Goal: Information Seeking & Learning: Learn about a topic

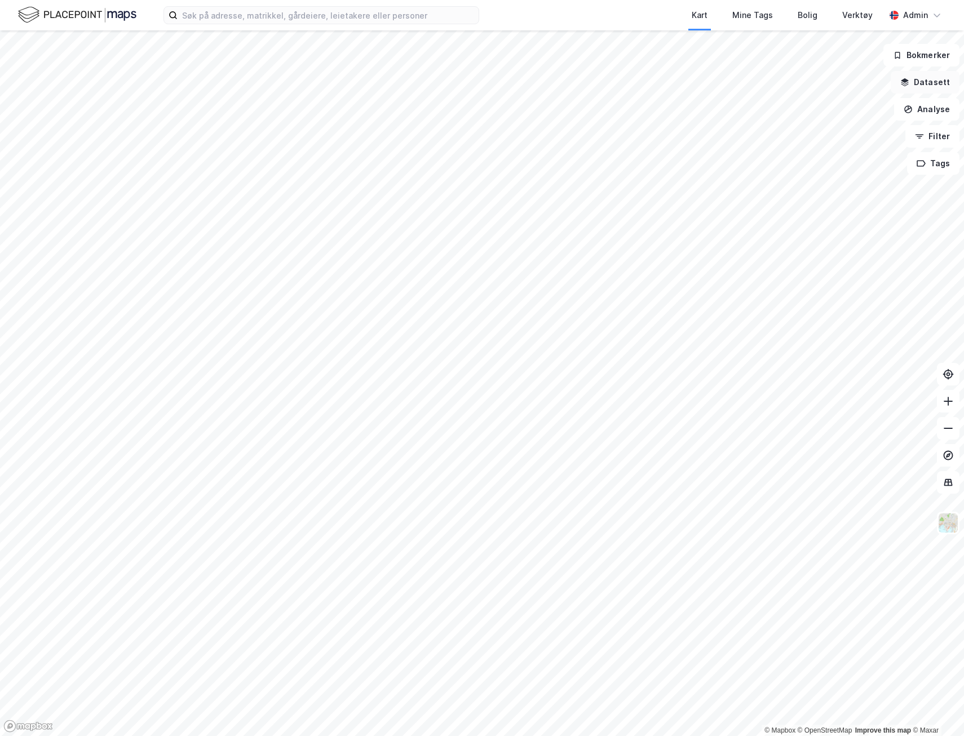
click at [937, 86] on button "Datasett" at bounding box center [924, 82] width 69 height 23
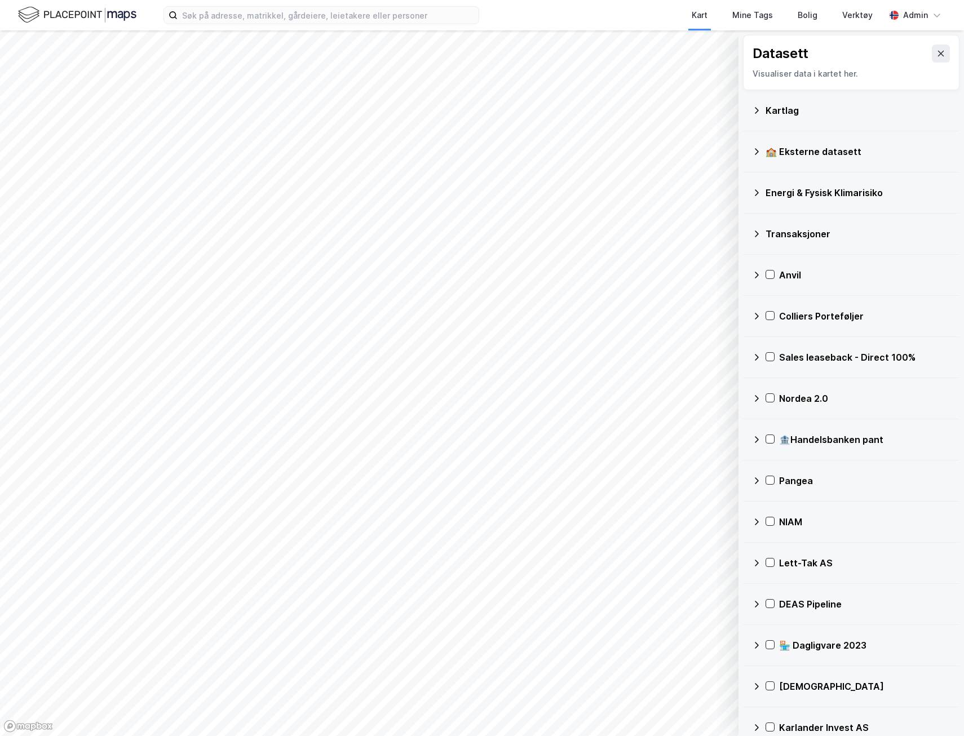
click at [864, 108] on div "Kartlag" at bounding box center [857, 111] width 185 height 14
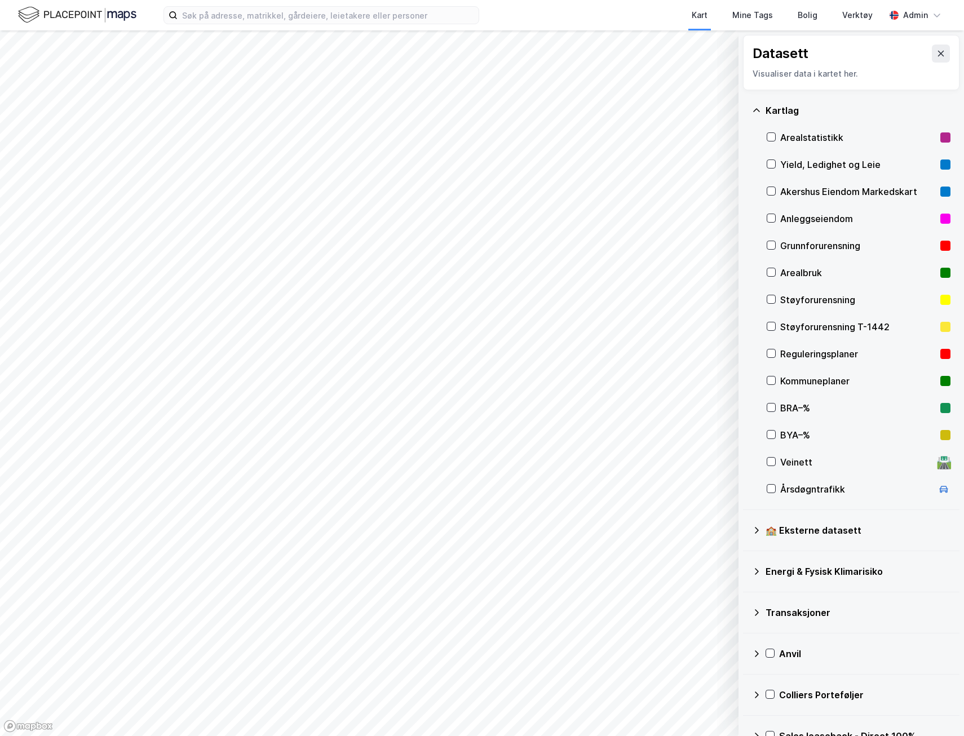
click at [864, 108] on div "Kartlag" at bounding box center [857, 111] width 185 height 14
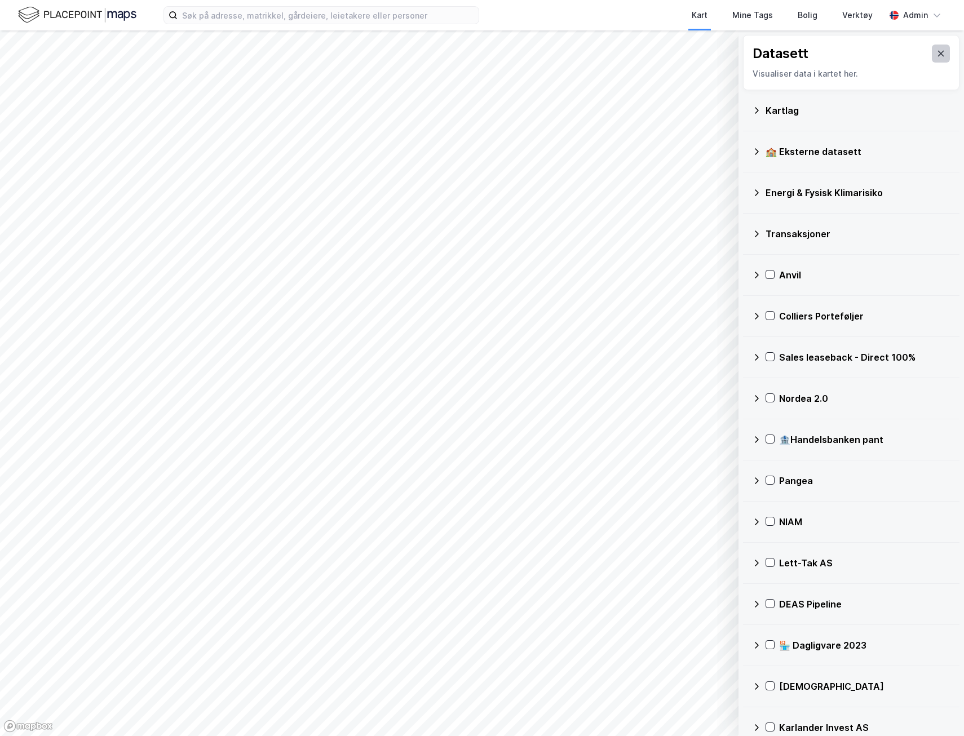
click at [936, 50] on icon at bounding box center [940, 53] width 9 height 9
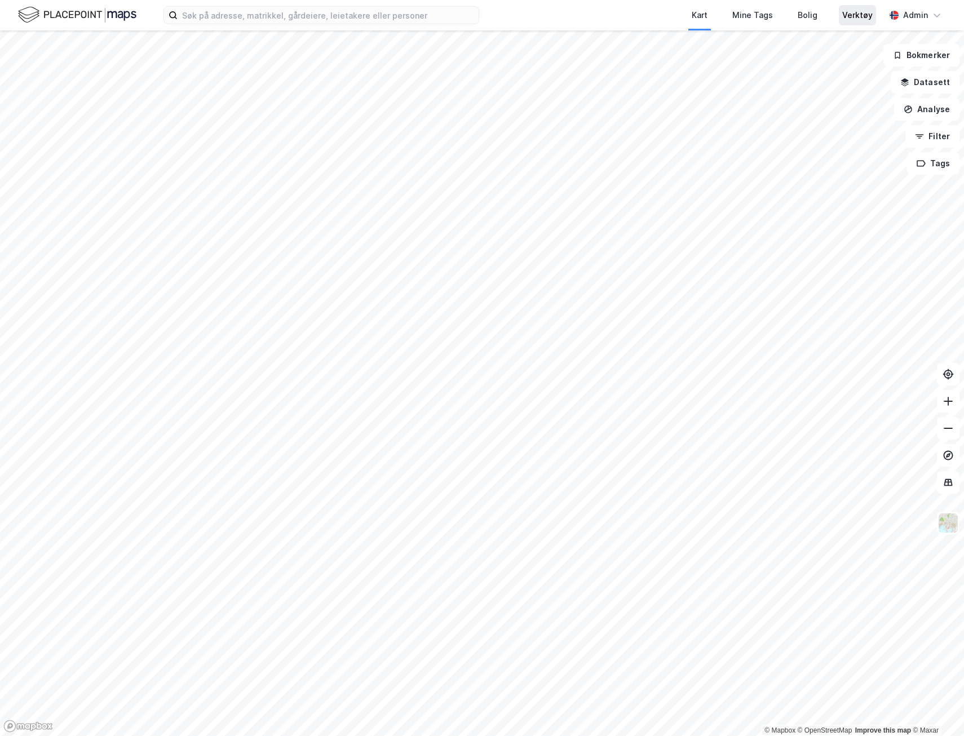
click at [856, 15] on div "Verktøy" at bounding box center [857, 15] width 30 height 14
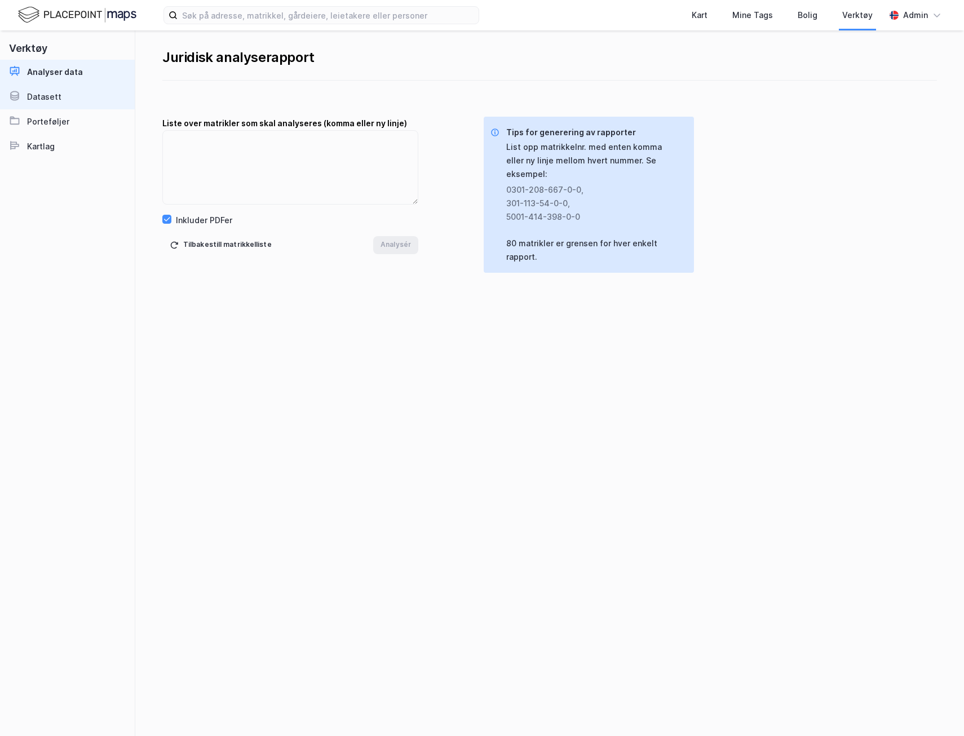
click at [68, 99] on link "Datasett" at bounding box center [67, 97] width 135 height 25
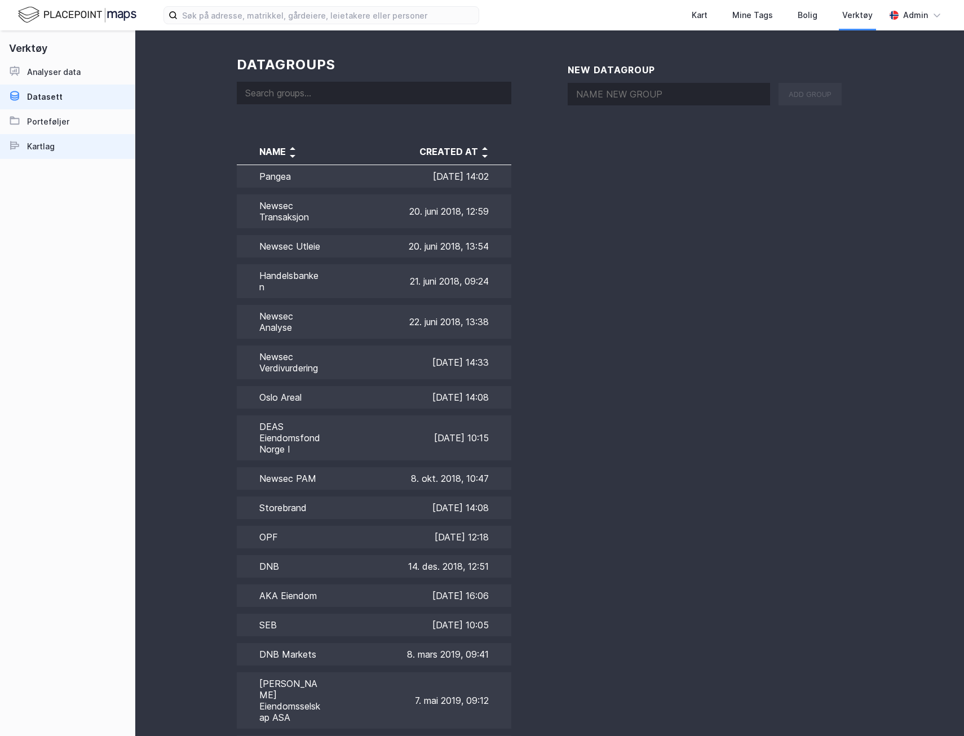
click at [75, 141] on link "Kartlag" at bounding box center [67, 146] width 135 height 25
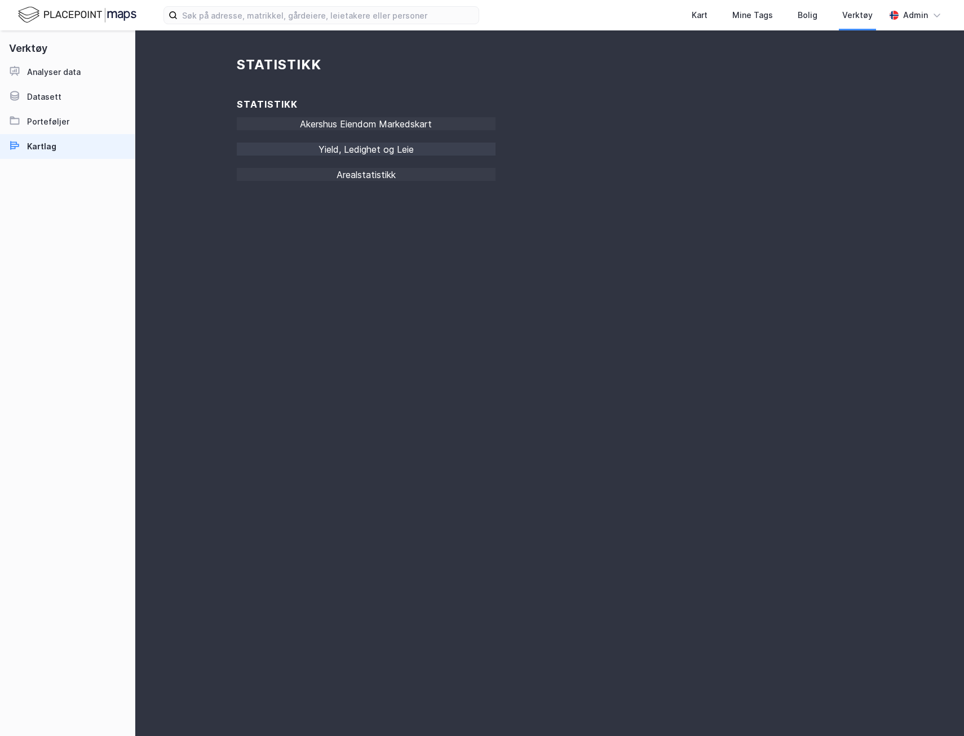
click at [405, 145] on div "Yield, Ledighet og Leie" at bounding box center [366, 153] width 259 height 20
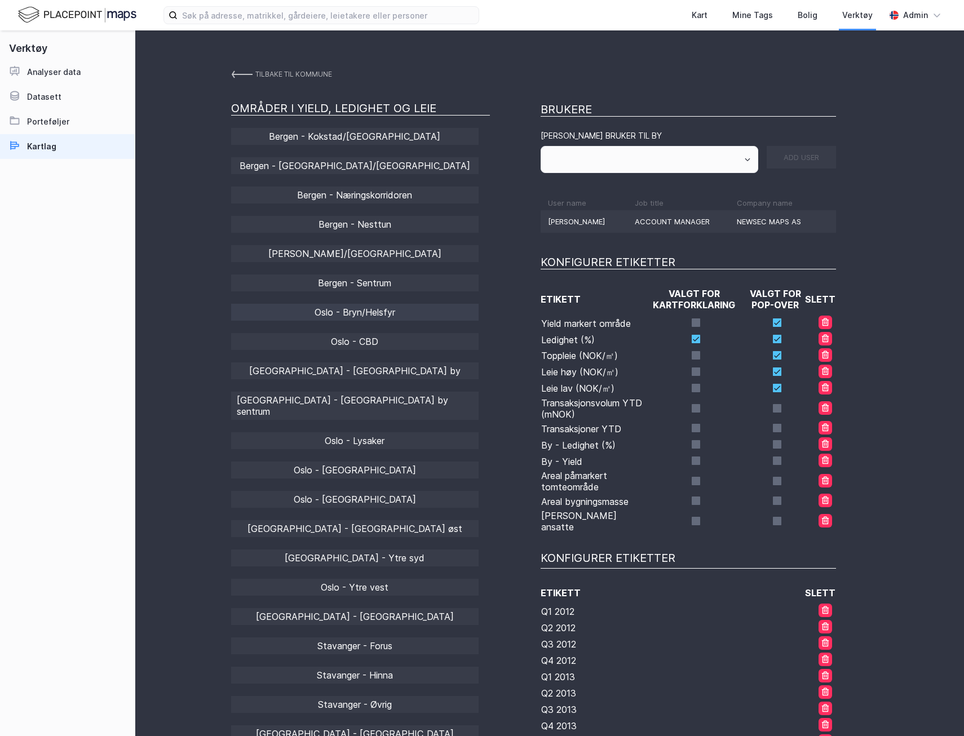
click at [377, 307] on div "Oslo - Bryn/Helsfyr" at bounding box center [354, 312] width 247 height 17
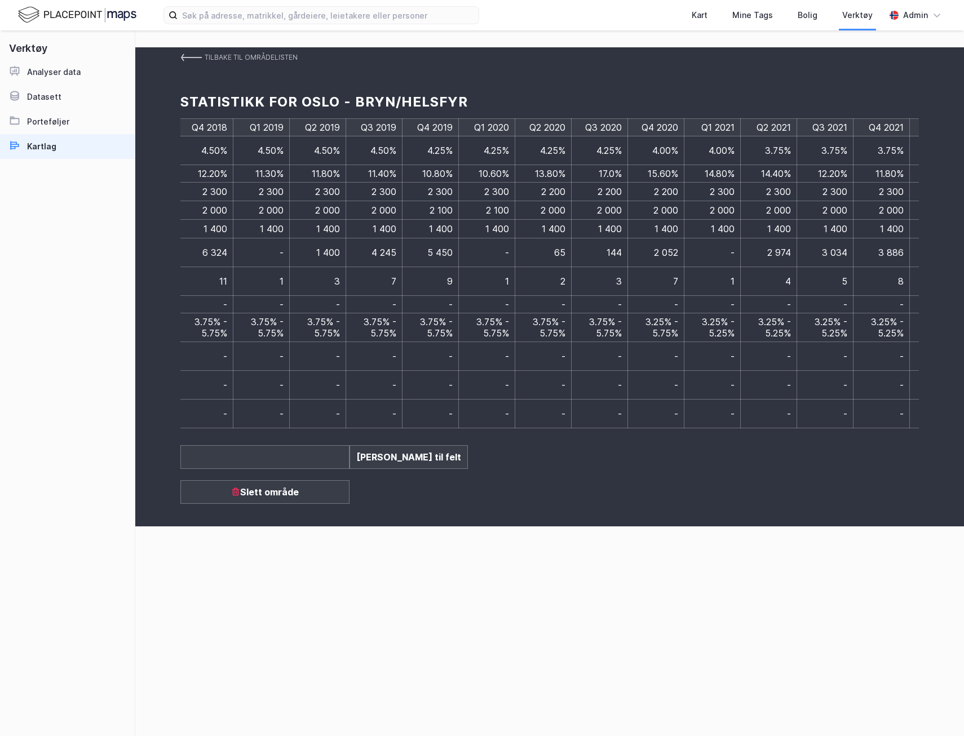
scroll to position [0, 2487]
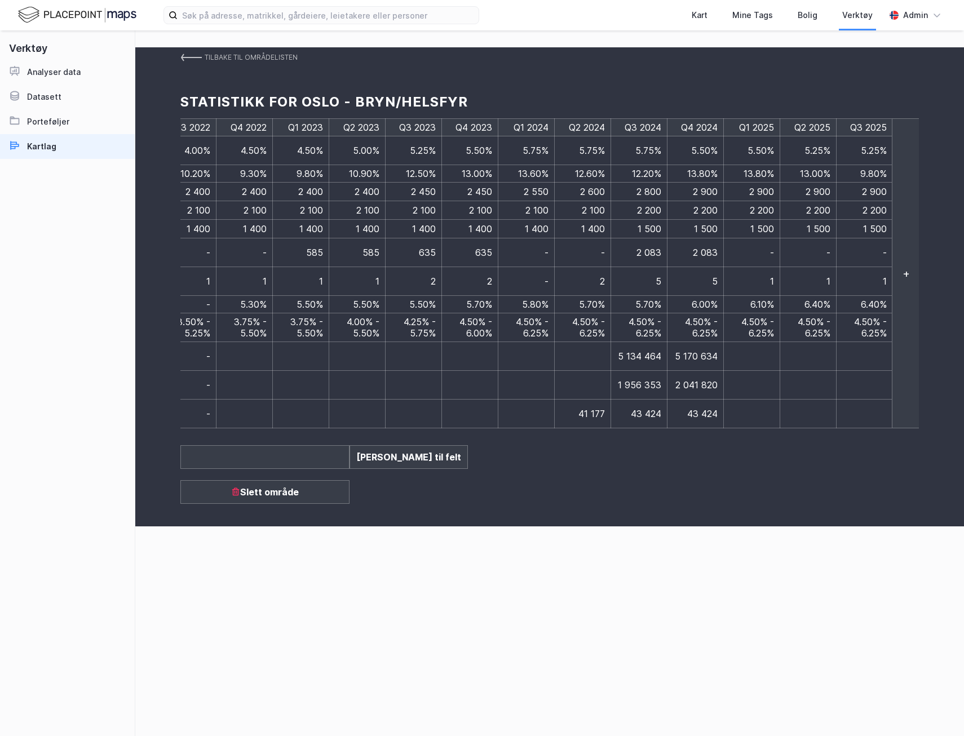
click at [872, 342] on td at bounding box center [864, 356] width 56 height 29
click at [855, 342] on td at bounding box center [864, 356] width 56 height 29
click at [877, 342] on td at bounding box center [864, 356] width 56 height 29
type input "-"
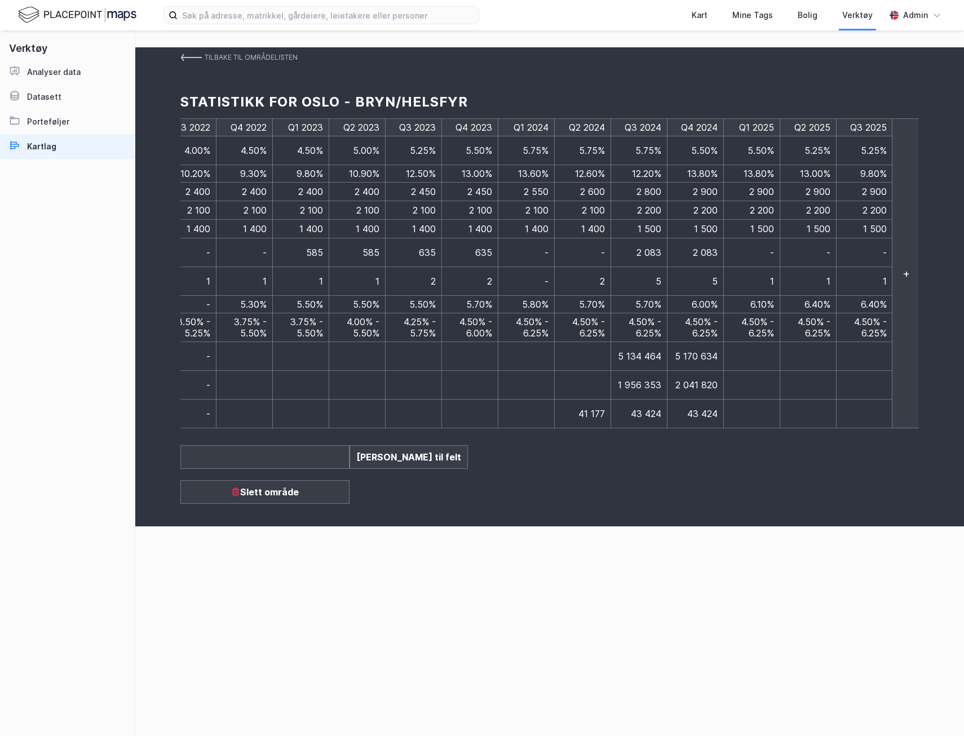
click at [876, 371] on td at bounding box center [864, 385] width 56 height 29
type input "-"
click at [867, 399] on td at bounding box center [864, 413] width 56 height 29
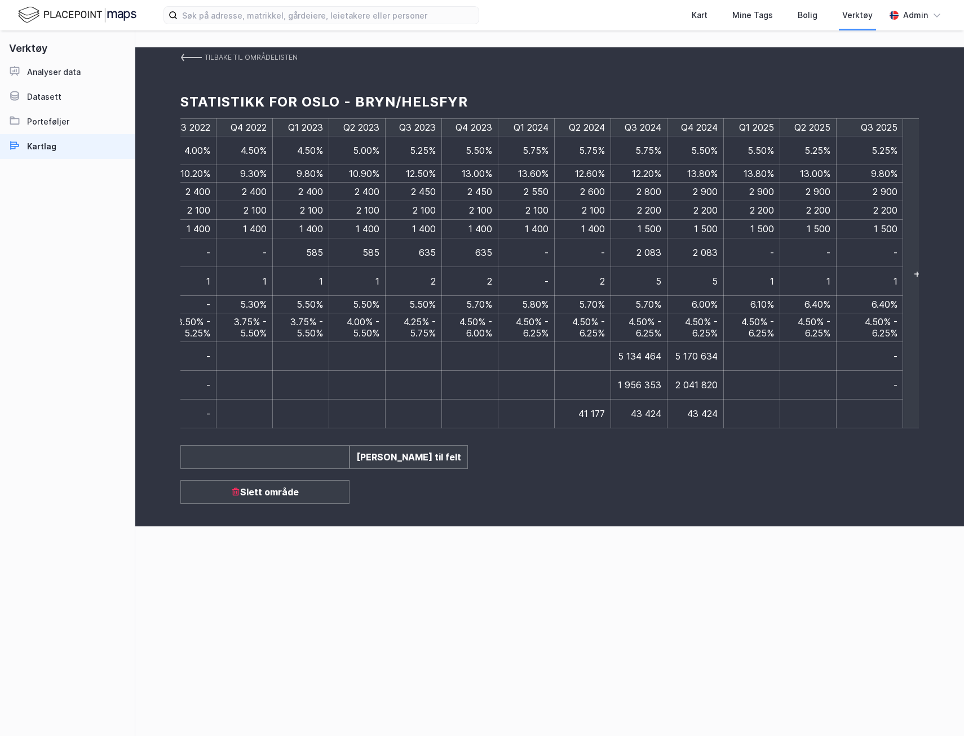
type input "-"
click at [862, 477] on div "Tilbake til områdelisten Statistikk for Oslo - Bryn/Helsfyr Q1 2012 Q2 2012 Q3 …" at bounding box center [549, 286] width 828 height 479
click at [189, 59] on img at bounding box center [190, 57] width 21 height 9
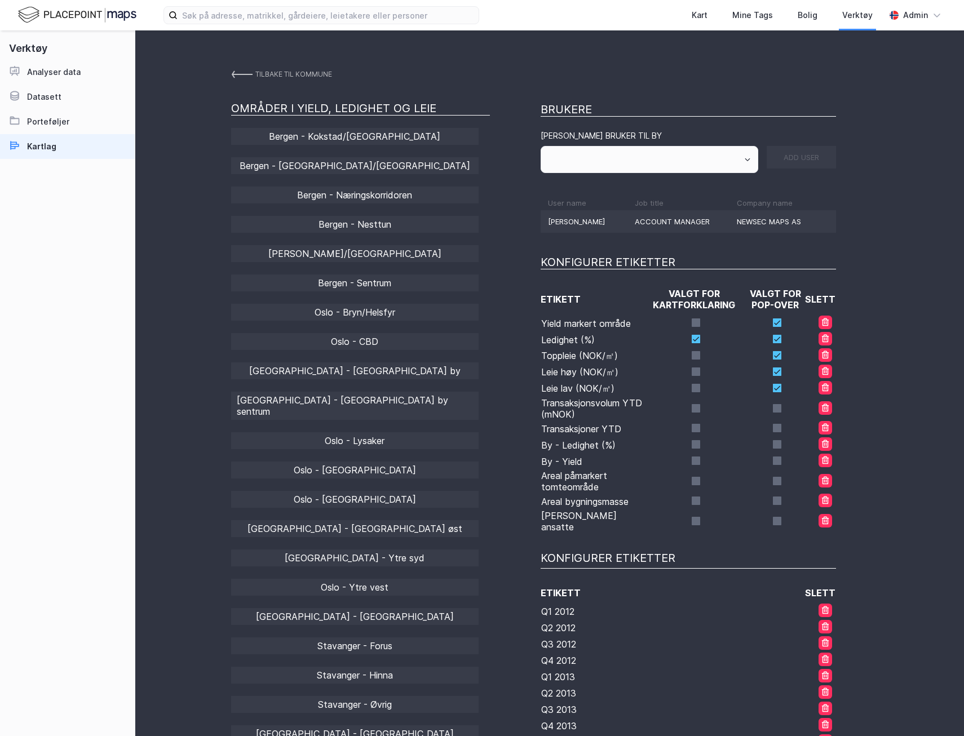
click at [58, 11] on img at bounding box center [77, 15] width 118 height 20
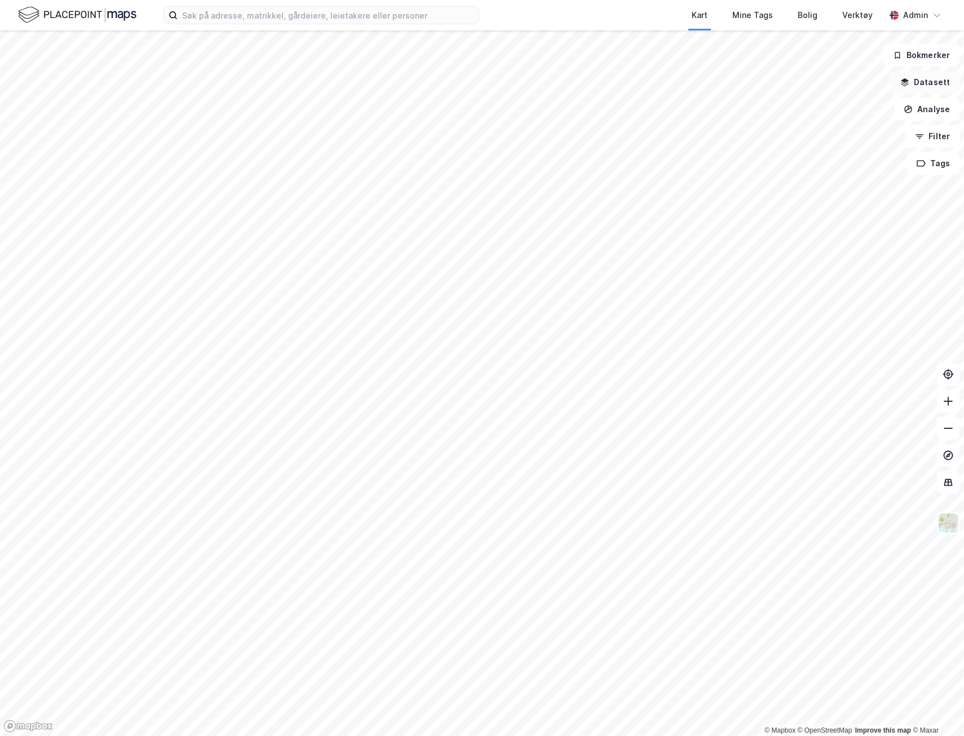
click at [931, 84] on button "Datasett" at bounding box center [924, 82] width 69 height 23
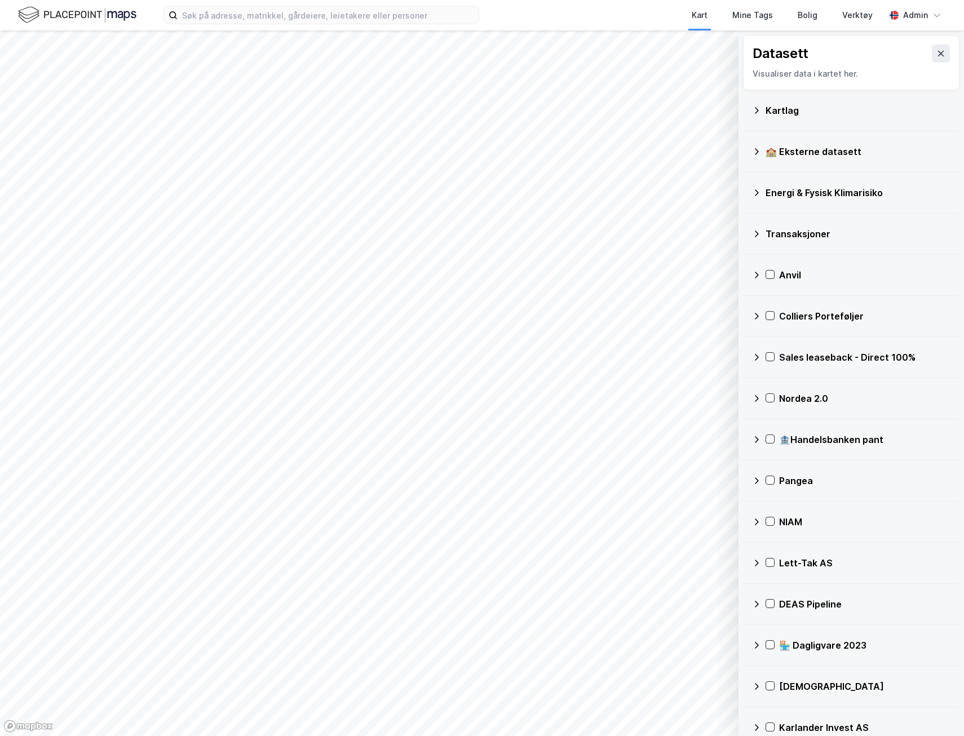
click at [807, 108] on div "Kartlag" at bounding box center [857, 111] width 185 height 14
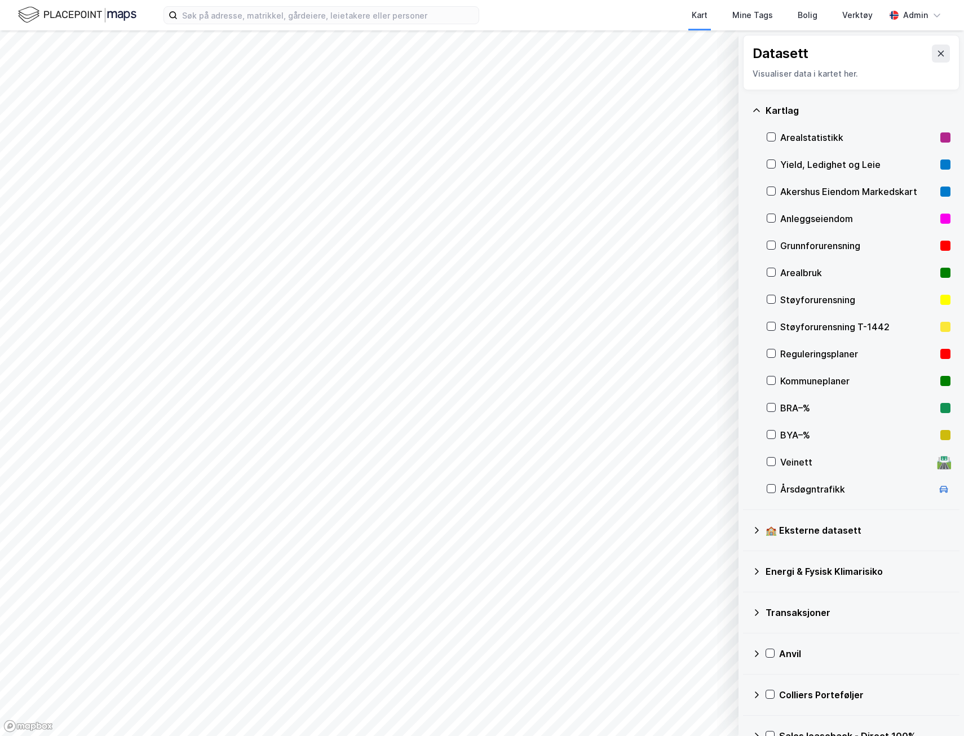
click at [822, 156] on div "Yield, Ledighet og Leie" at bounding box center [858, 164] width 184 height 27
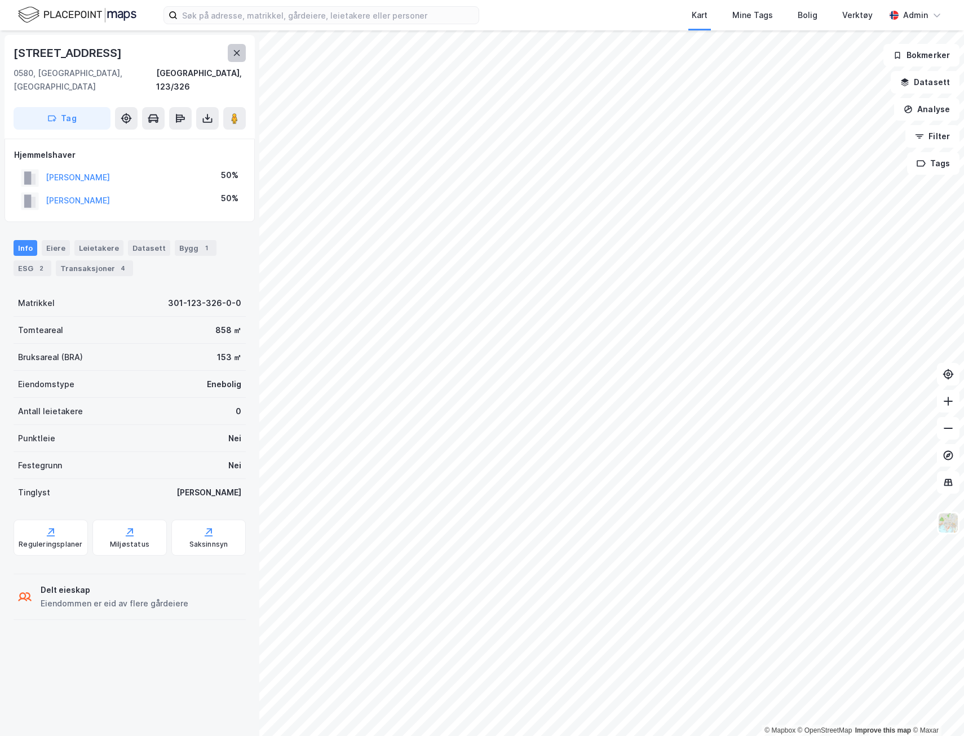
click at [237, 51] on icon at bounding box center [236, 52] width 9 height 9
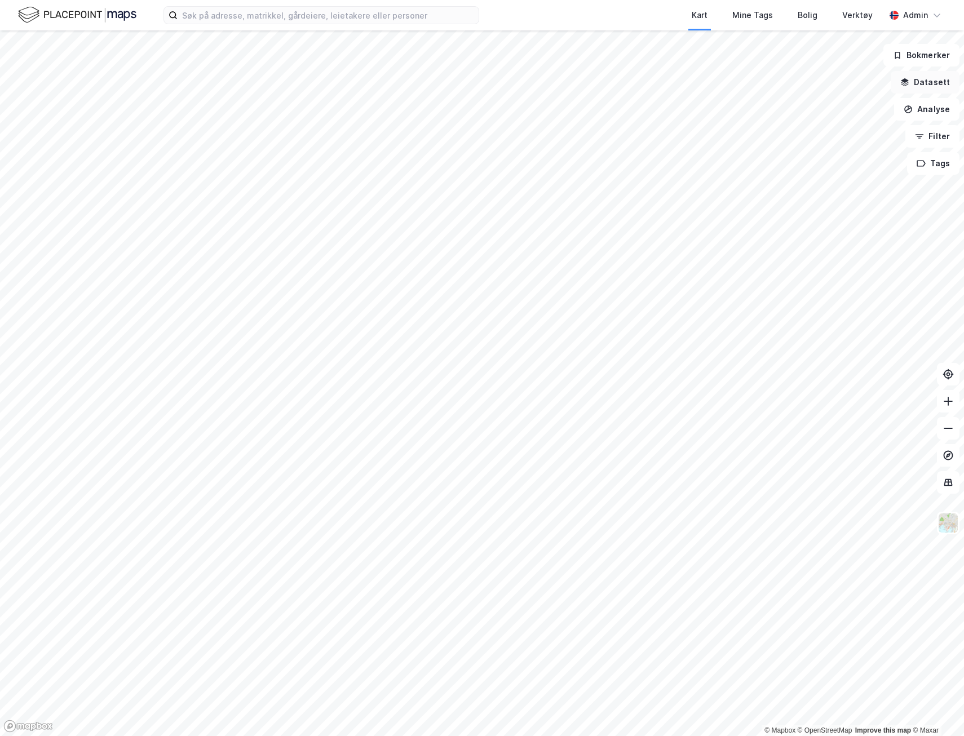
click at [929, 82] on button "Datasett" at bounding box center [924, 82] width 69 height 23
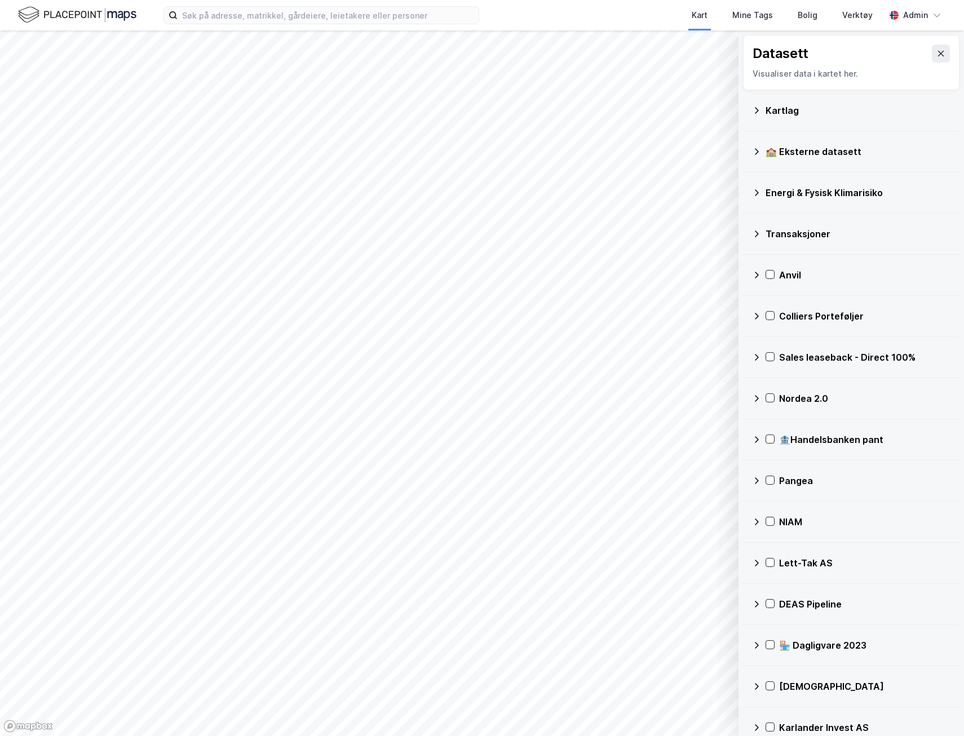
click at [763, 101] on div "Kartlag" at bounding box center [851, 110] width 198 height 27
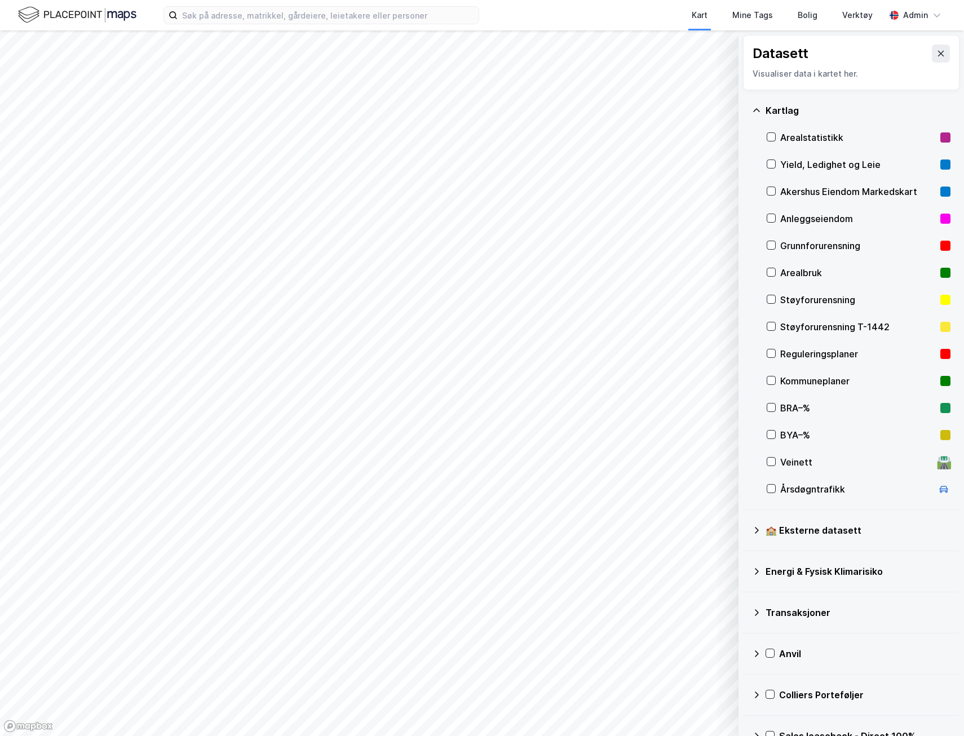
click at [814, 166] on div "Yield, Ledighet og Leie" at bounding box center [858, 165] width 156 height 14
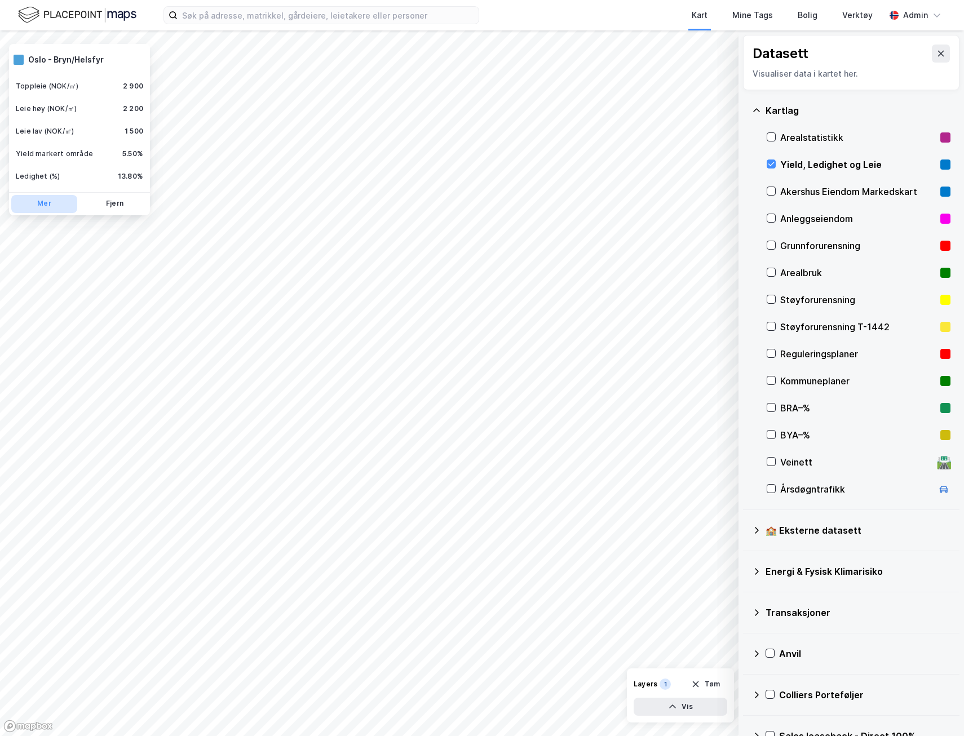
click at [66, 199] on button "Mer" at bounding box center [44, 204] width 66 height 18
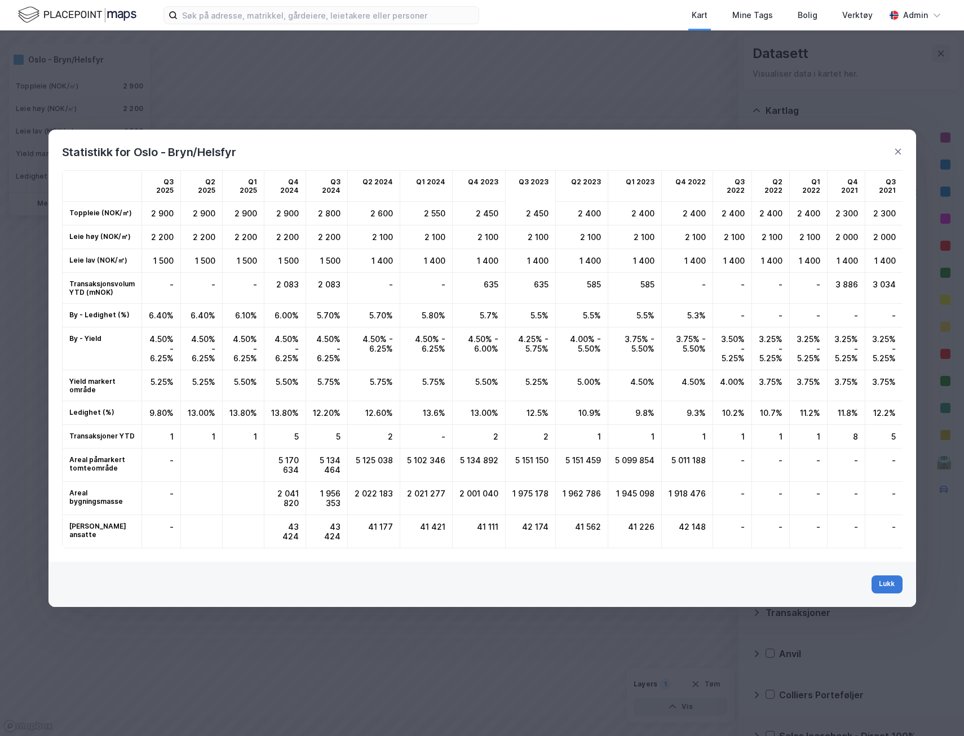
click at [887, 593] on button "Lukk" at bounding box center [886, 584] width 30 height 18
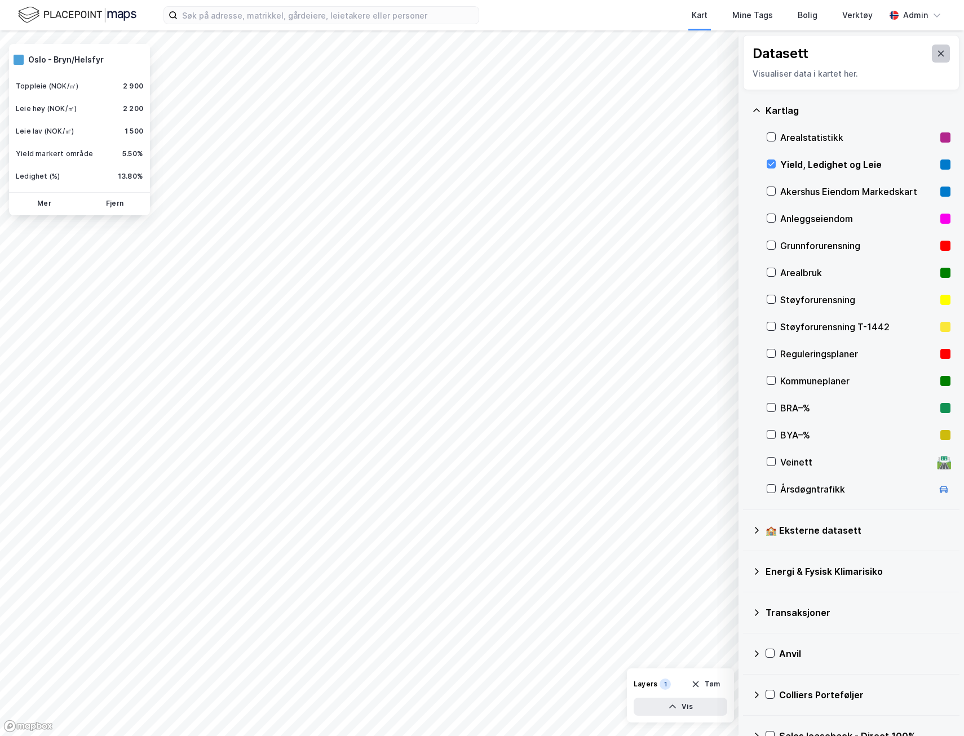
click at [936, 52] on icon at bounding box center [940, 53] width 9 height 9
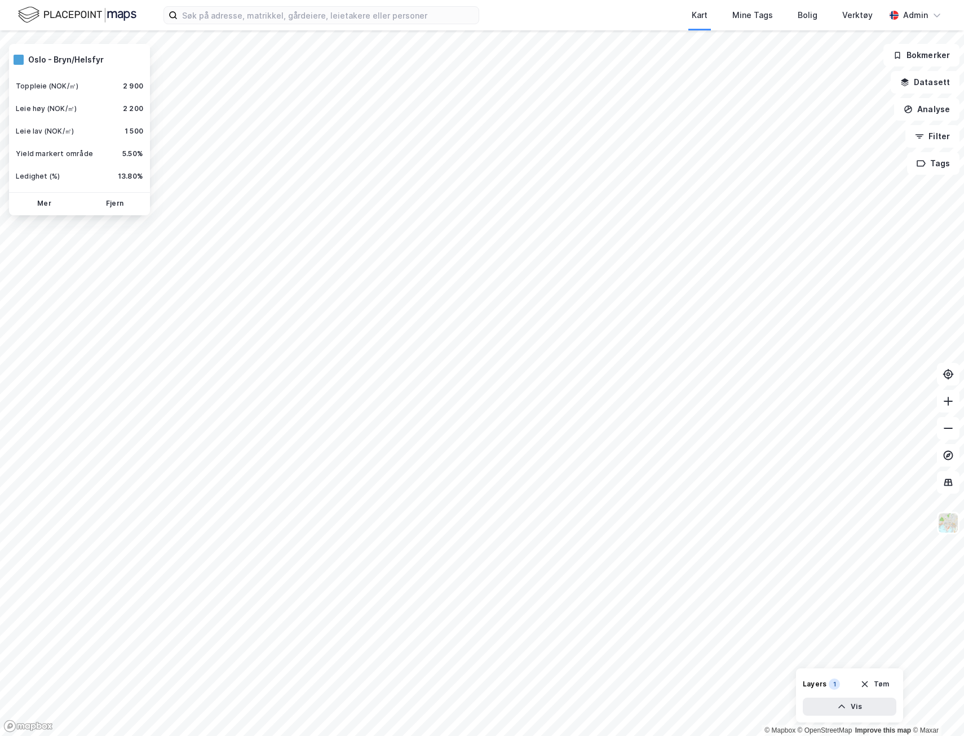
click at [62, 15] on img at bounding box center [77, 15] width 118 height 20
click at [915, 17] on div "Admin" at bounding box center [915, 15] width 25 height 14
click at [887, 96] on div "Logg ut" at bounding box center [872, 96] width 147 height 27
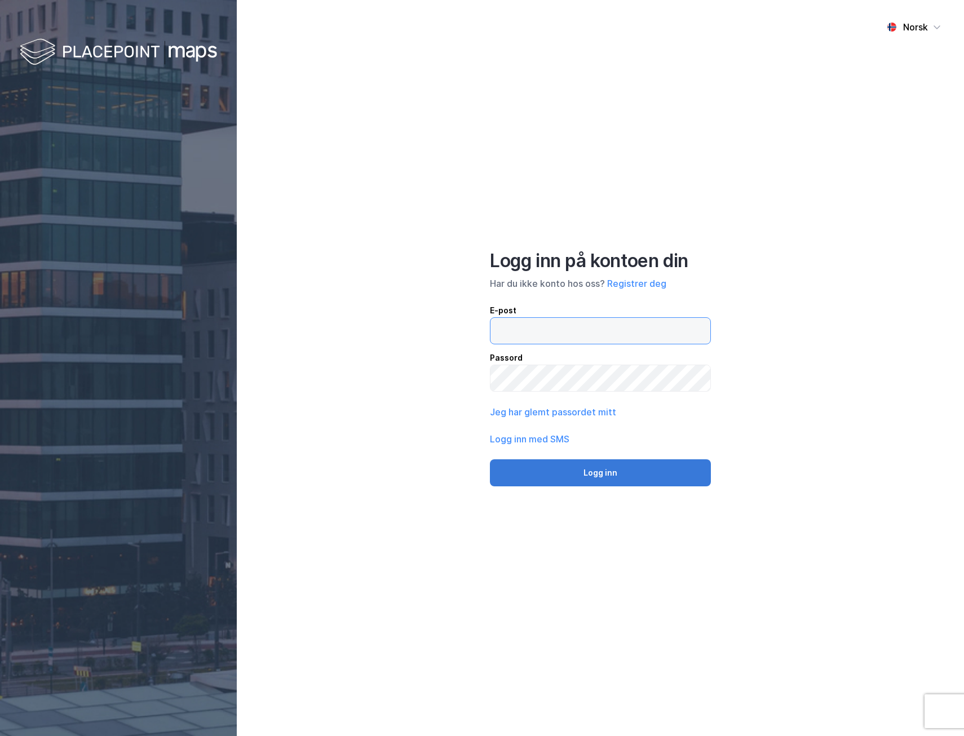
type input "[EMAIL_ADDRESS][DOMAIN_NAME]"
click at [580, 480] on button "Logg inn" at bounding box center [600, 472] width 221 height 27
